Goal: Information Seeking & Learning: Compare options

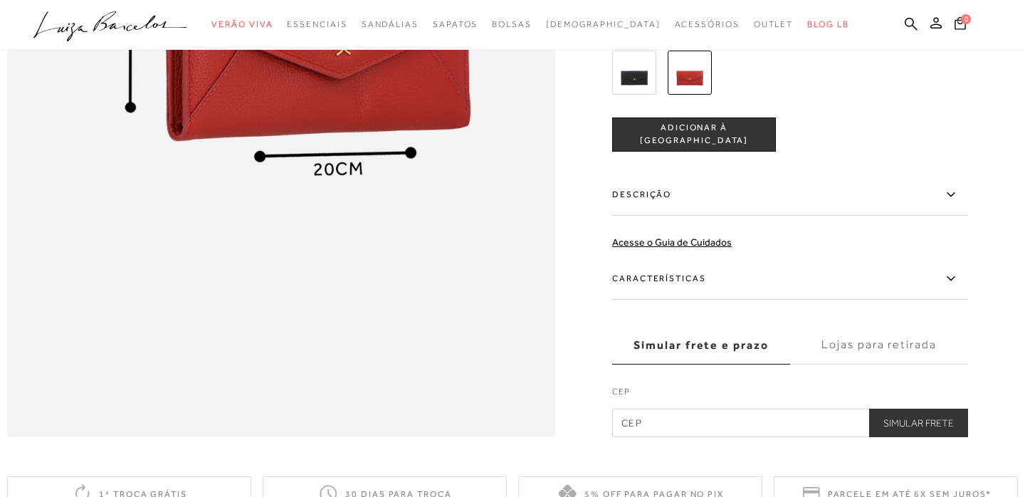
scroll to position [818, 0]
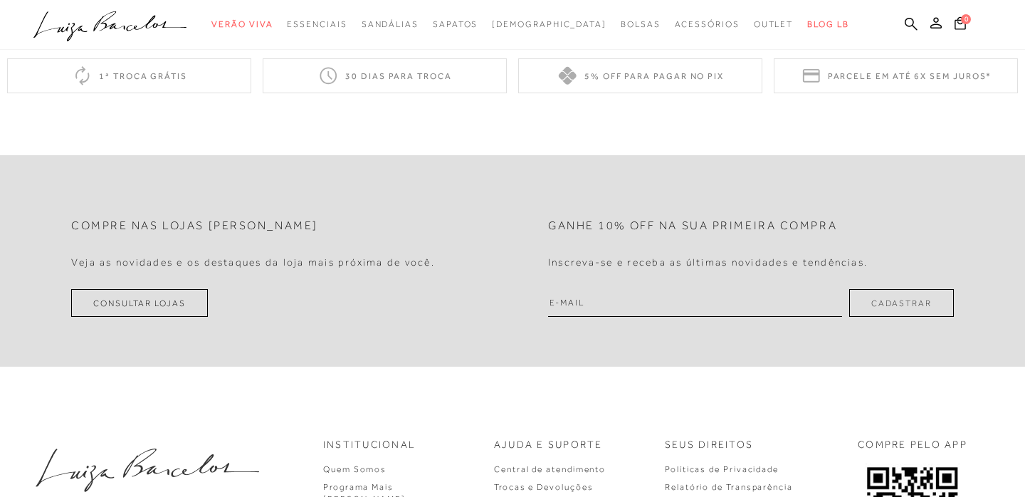
scroll to position [1311, 0]
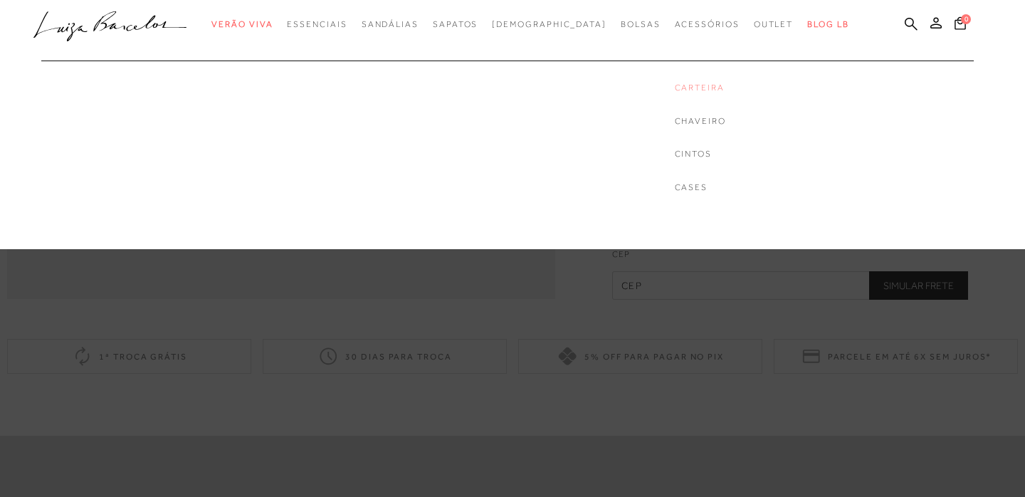
click at [675, 85] on link "Carteira" at bounding box center [700, 88] width 51 height 12
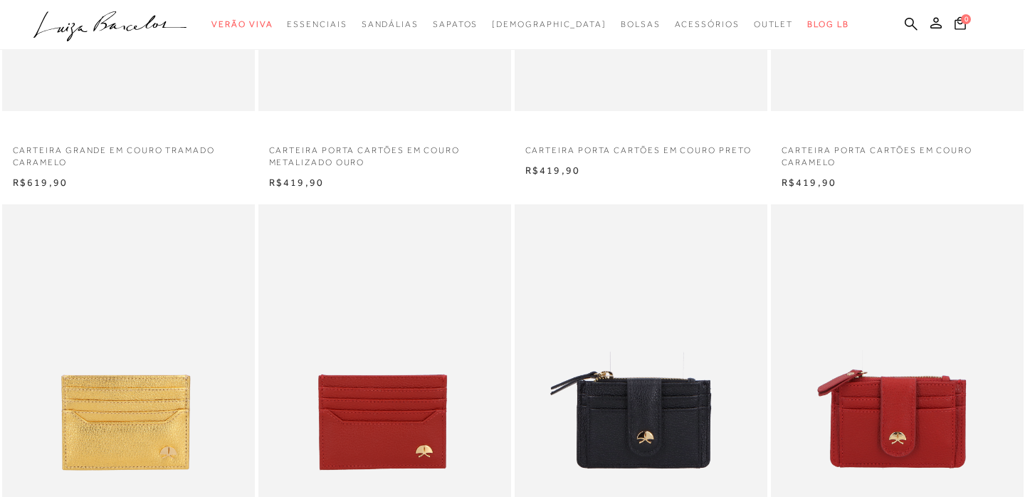
scroll to position [487, 0]
